Goal: Transaction & Acquisition: Register for event/course

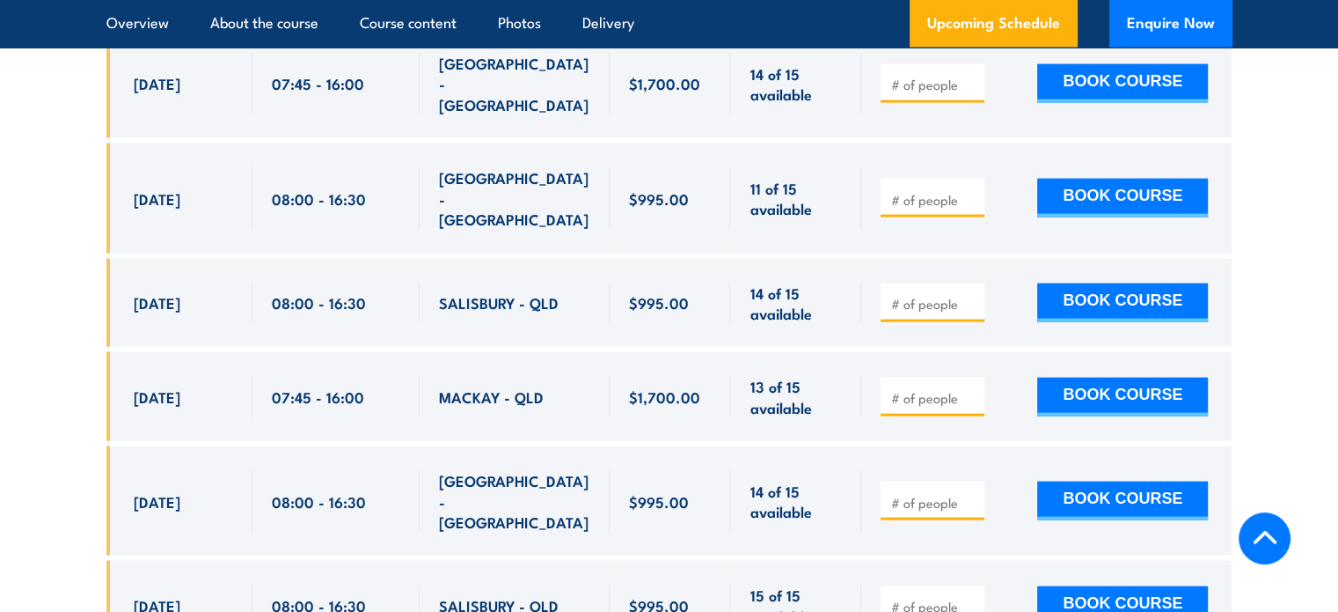
scroll to position [3764, 0]
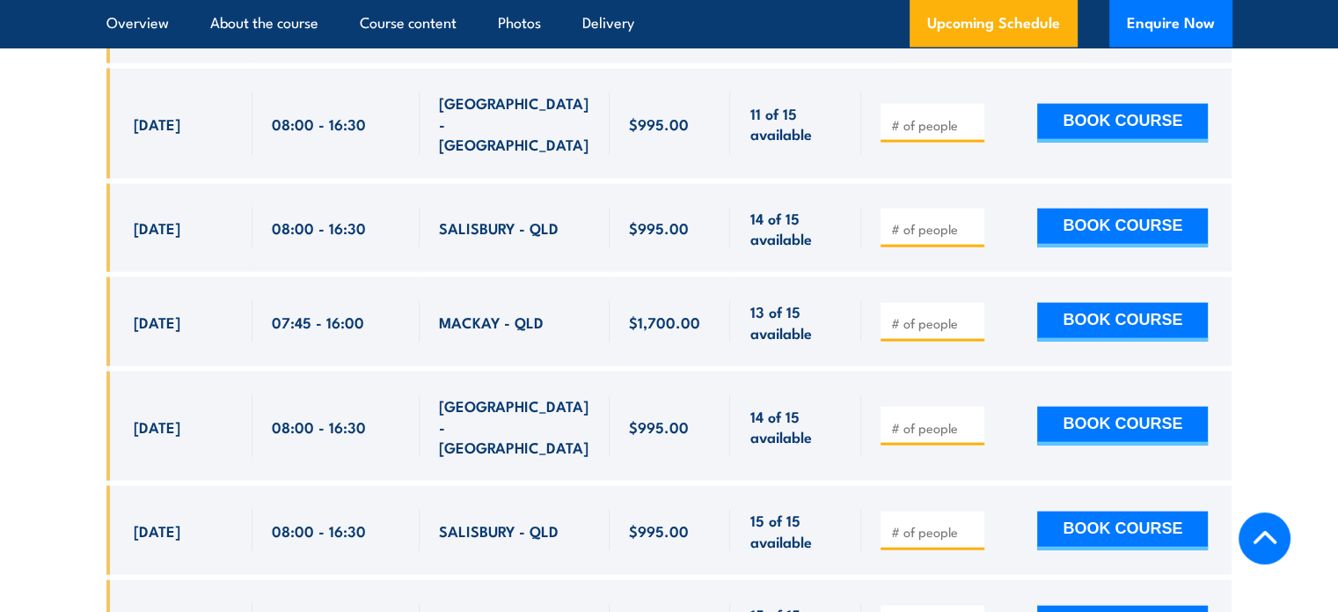
drag, startPoint x: 127, startPoint y: 363, endPoint x: 848, endPoint y: 385, distance: 722.0
click at [848, 385] on div "20 Oct, 2025, 08:00 - 08:00" at bounding box center [669, 425] width 1126 height 109
click at [55, 377] on section "UPCOMING SCHEDULE FOR - "QLD Health & Safety Representative Initial 5 Day Train…" at bounding box center [669, 187] width 1338 height 1621
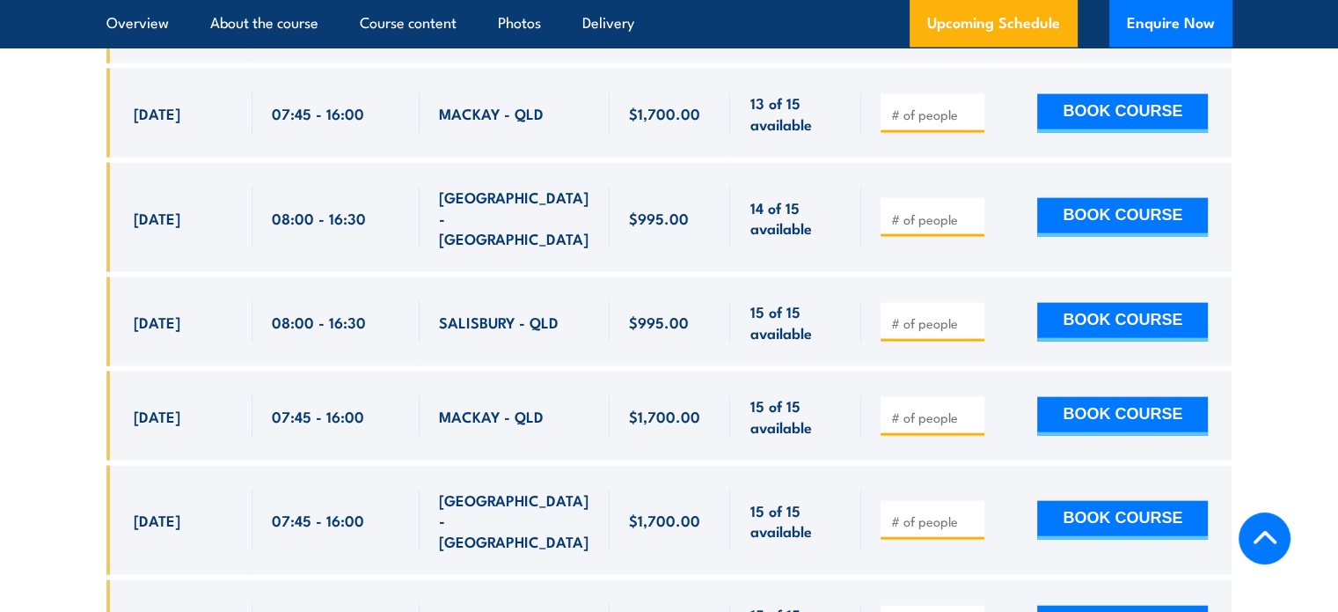
scroll to position [3968, 0]
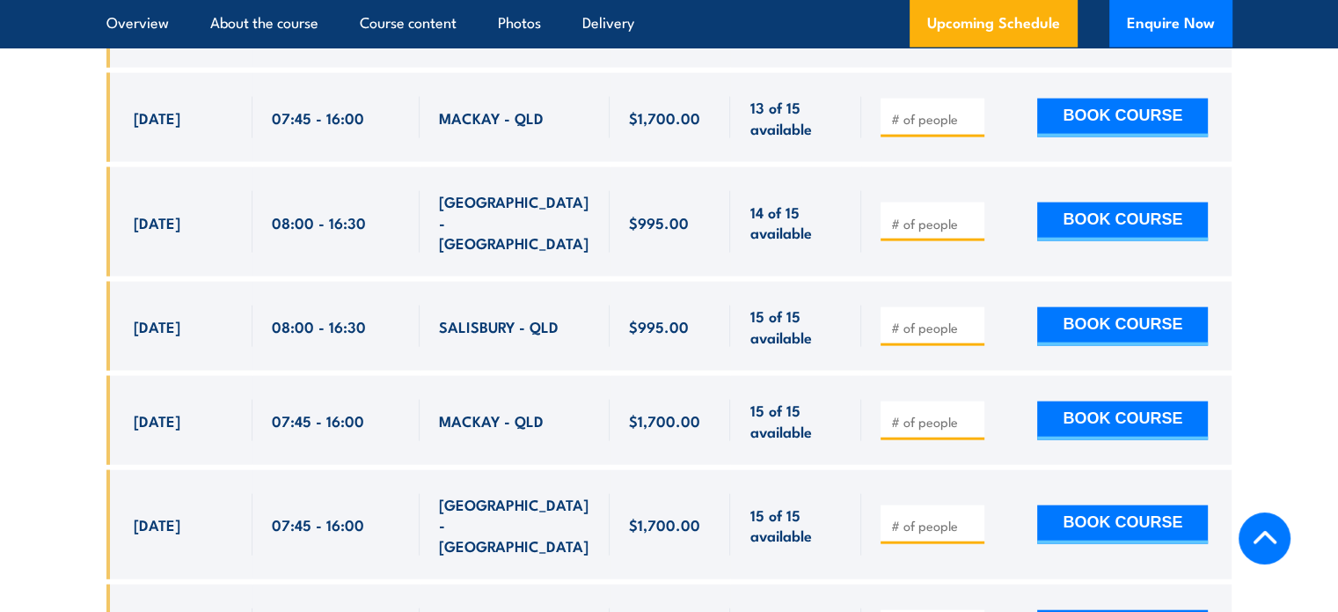
click at [521, 191] on span "[GEOGRAPHIC_DATA] - [GEOGRAPHIC_DATA]" at bounding box center [514, 222] width 151 height 62
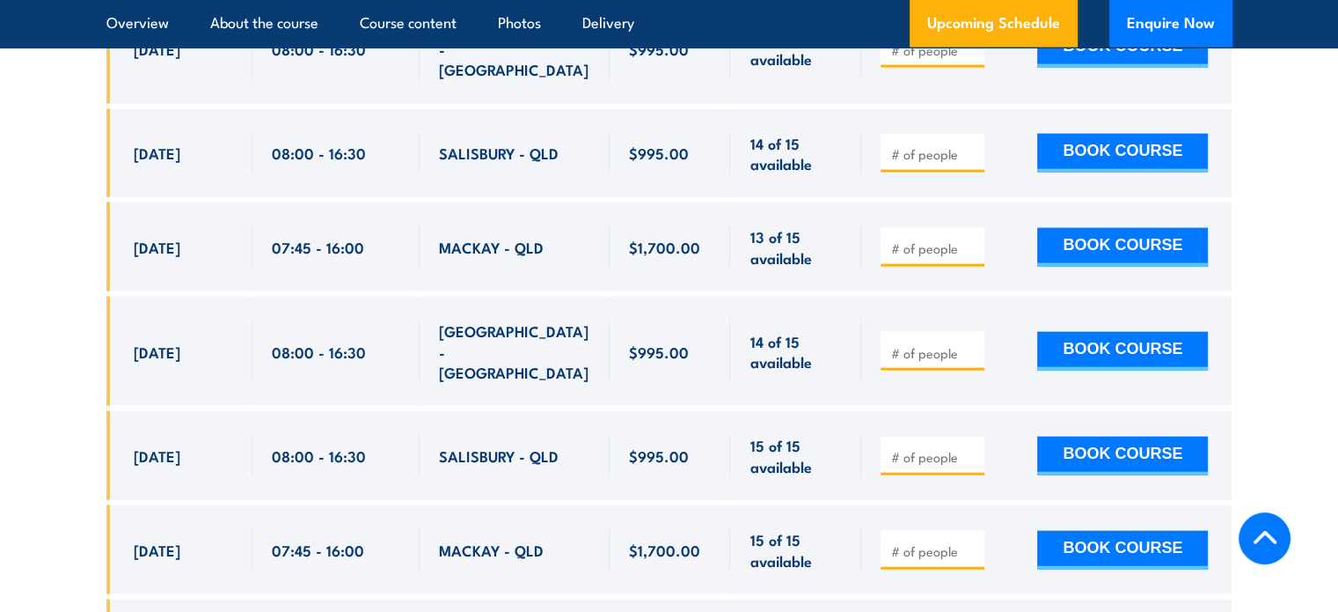
scroll to position [3839, 0]
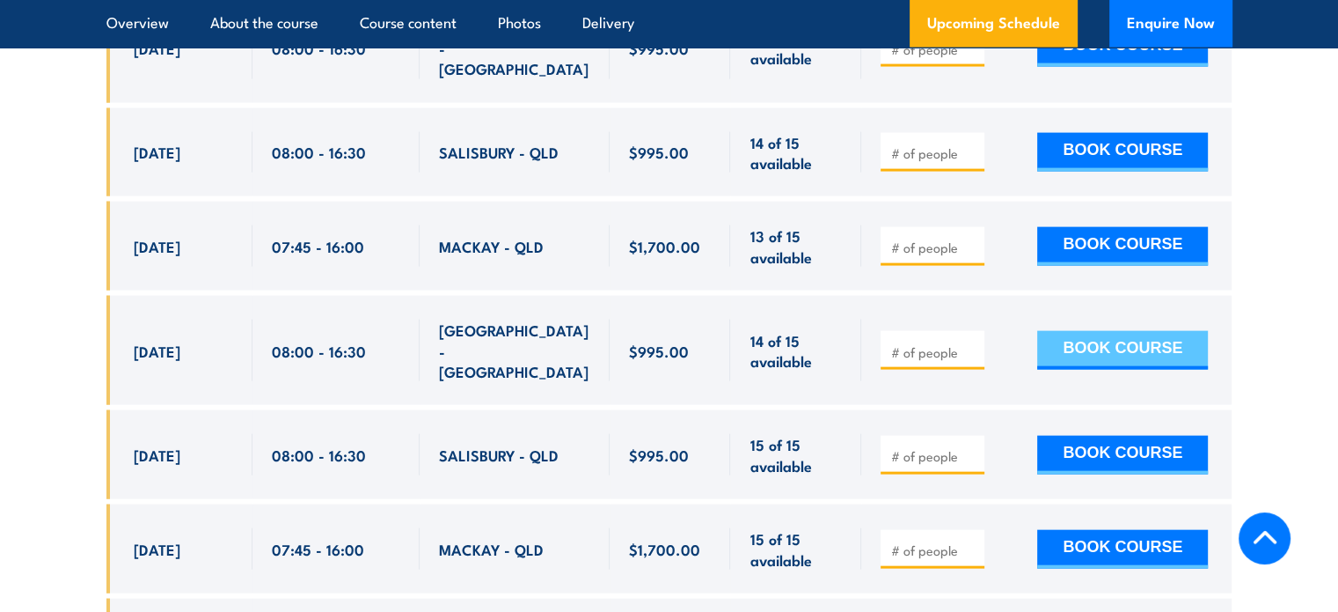
click at [1126, 331] on button "BOOK COURSE" at bounding box center [1123, 350] width 171 height 39
type input "1"
click at [971, 343] on input "1" at bounding box center [935, 352] width 88 height 18
click at [1106, 331] on button "BOOK COURSE" at bounding box center [1123, 350] width 171 height 39
